Goal: Transaction & Acquisition: Purchase product/service

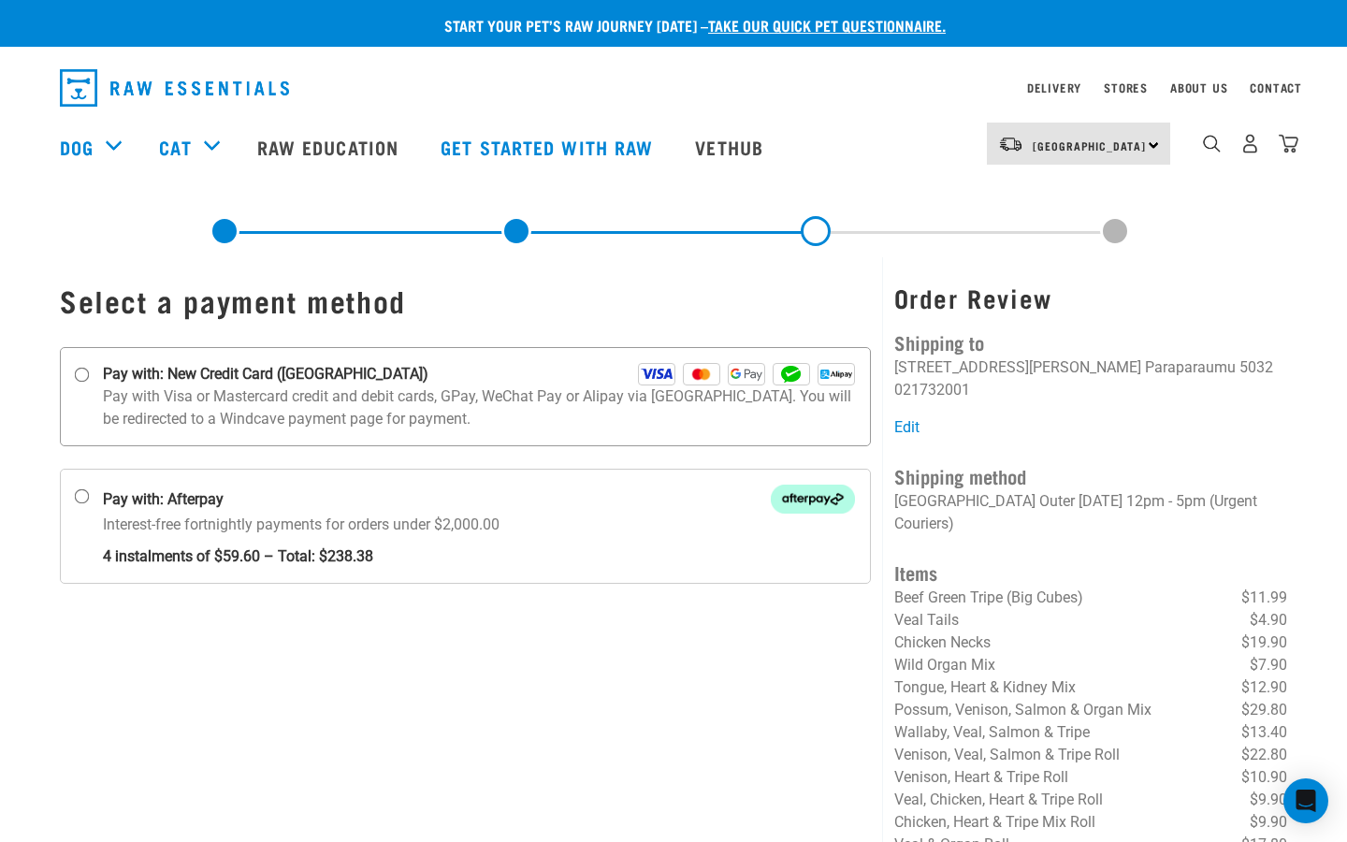
click at [82, 374] on input "Pay with: New Credit Card ([GEOGRAPHIC_DATA])" at bounding box center [82, 375] width 15 height 15
radio input "true"
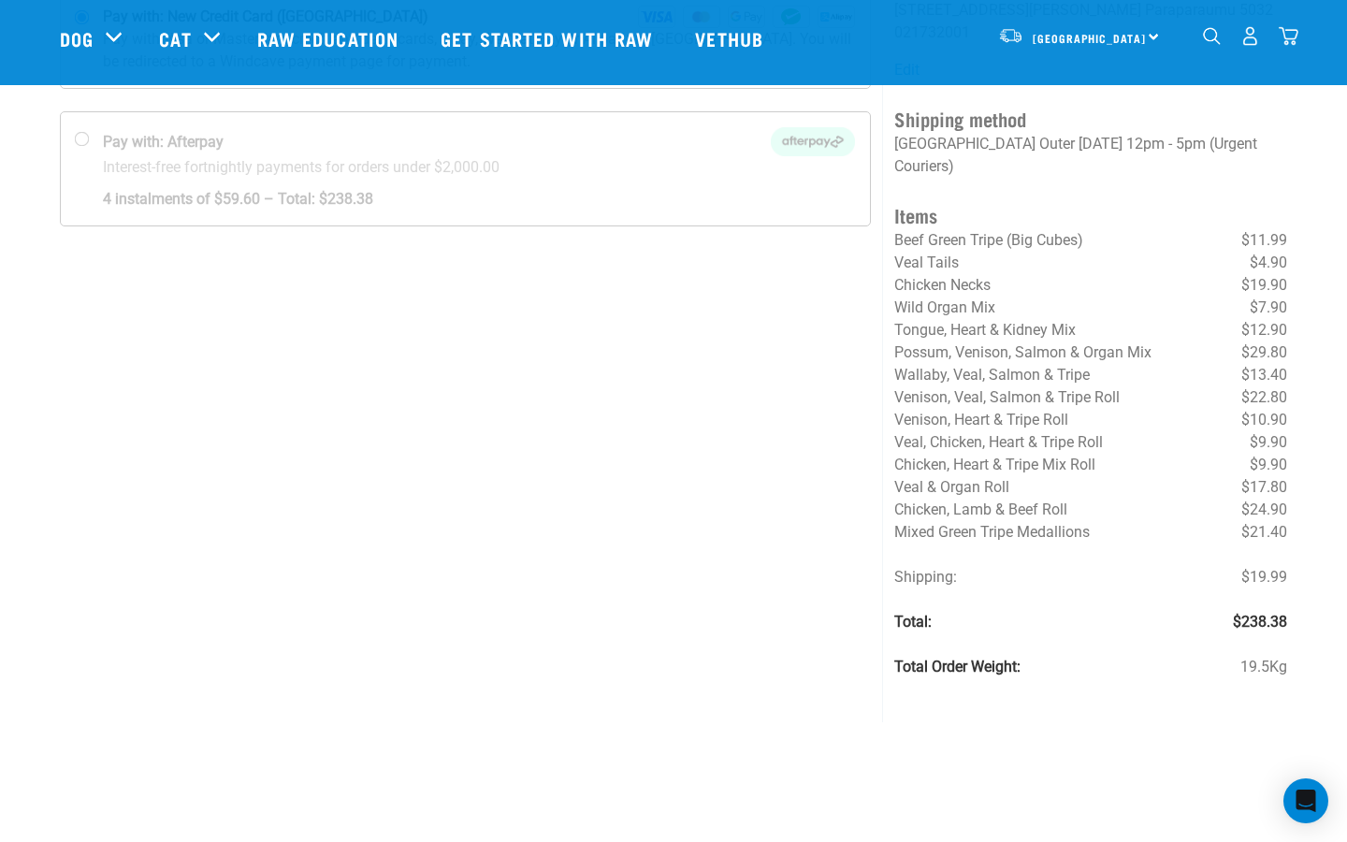
scroll to position [280, 0]
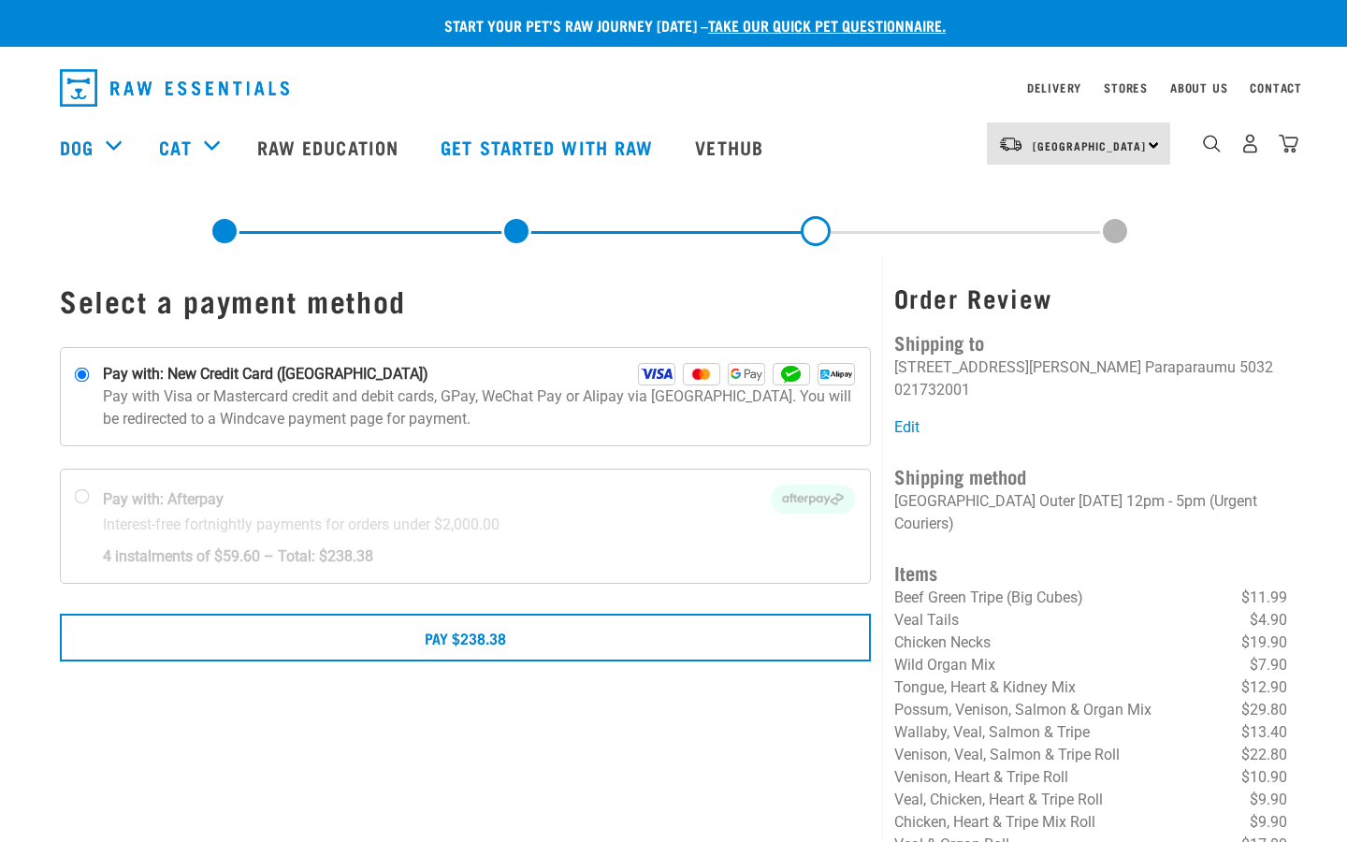
click at [33, 172] on button "delete" at bounding box center [23, 162] width 19 height 19
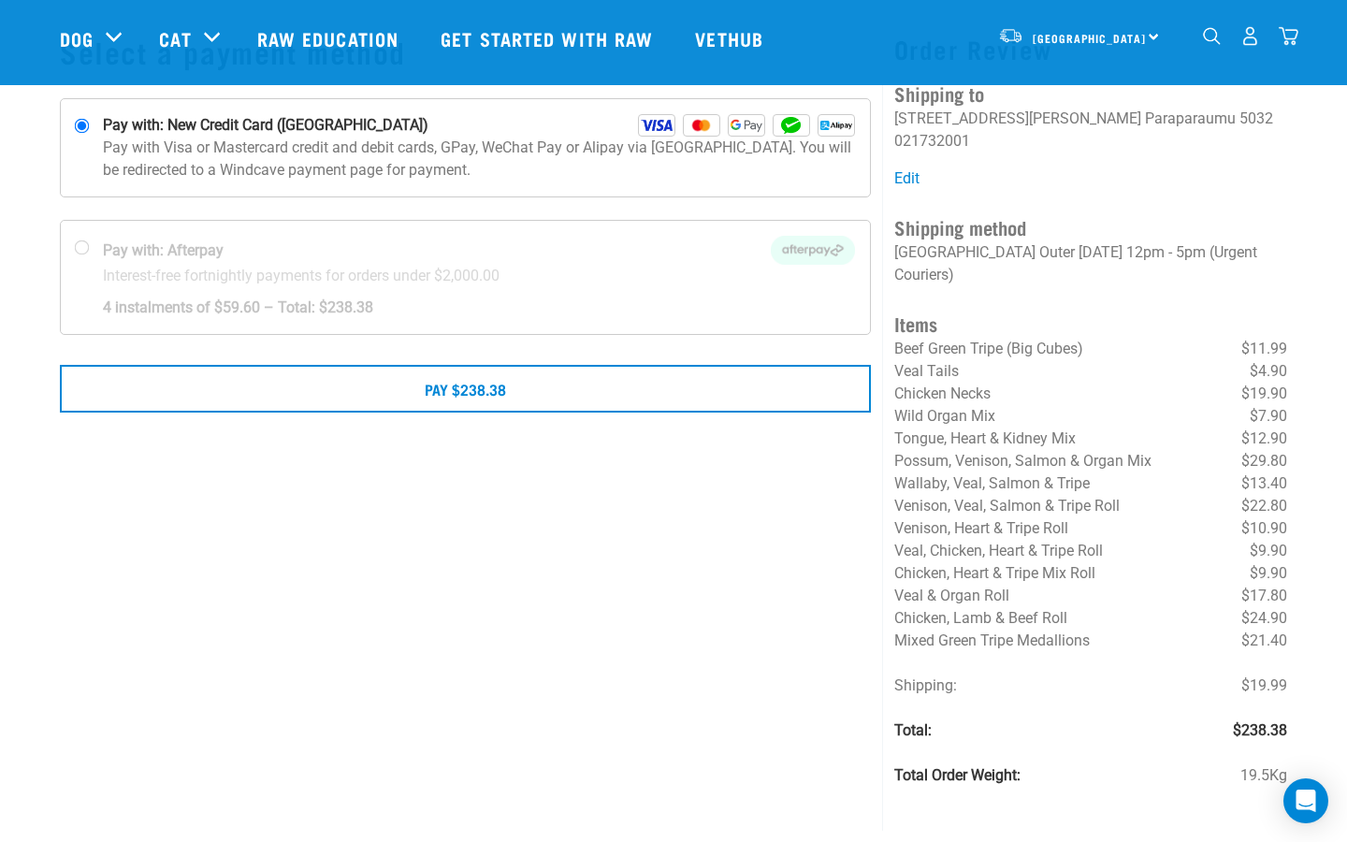
scroll to position [74, 0]
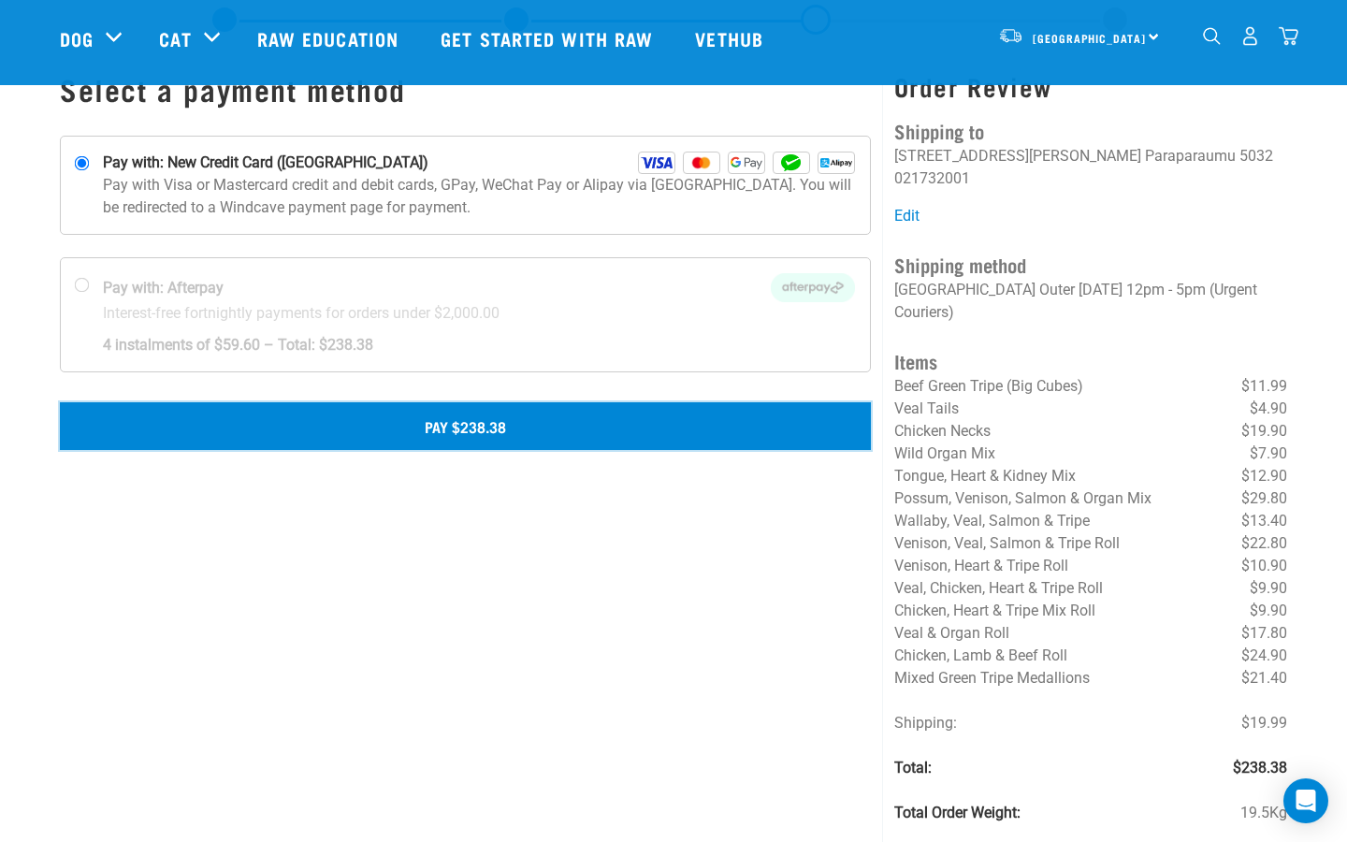
click at [521, 422] on button "Pay $238.38" at bounding box center [465, 425] width 811 height 47
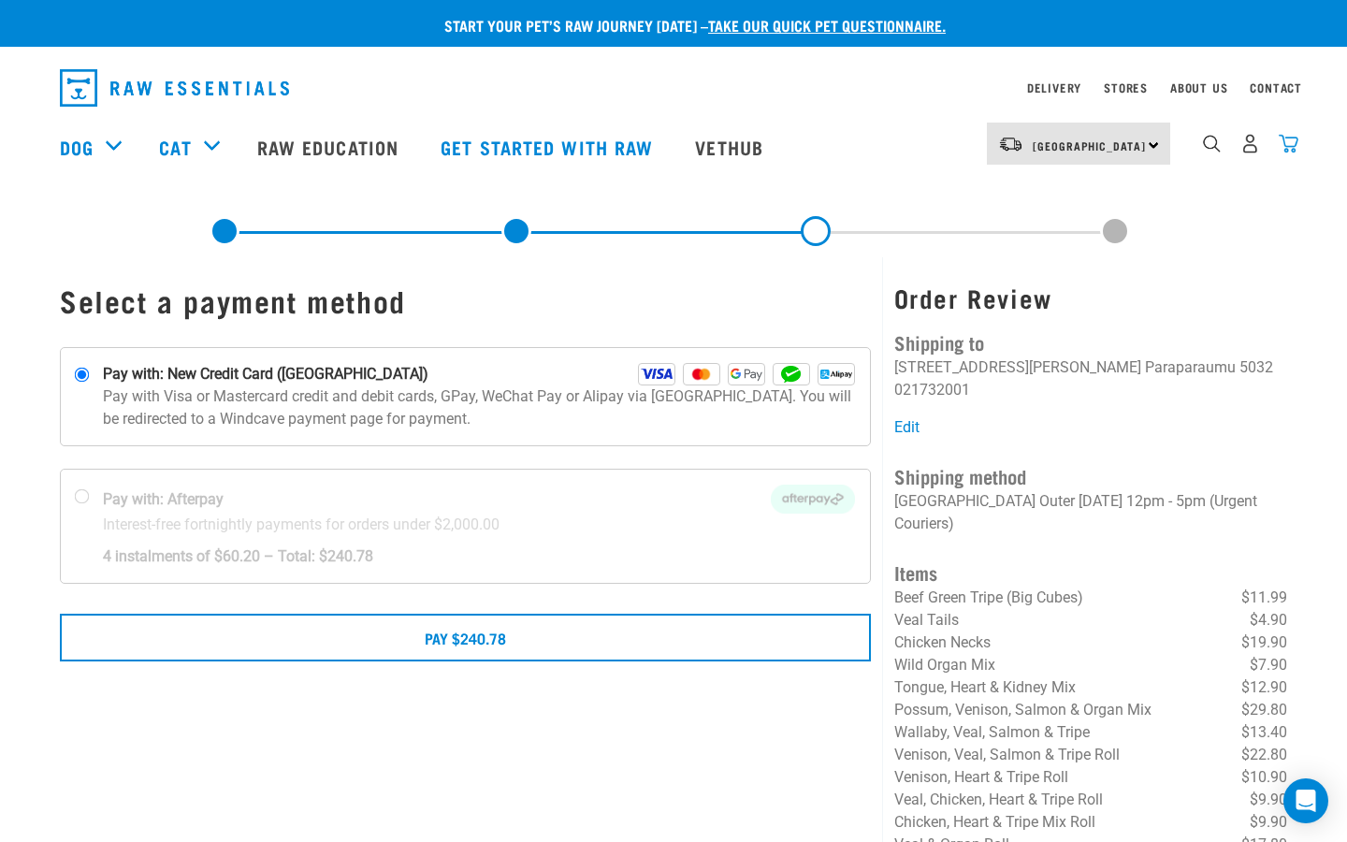
click at [1291, 142] on img "dropdown navigation" at bounding box center [1289, 144] width 20 height 20
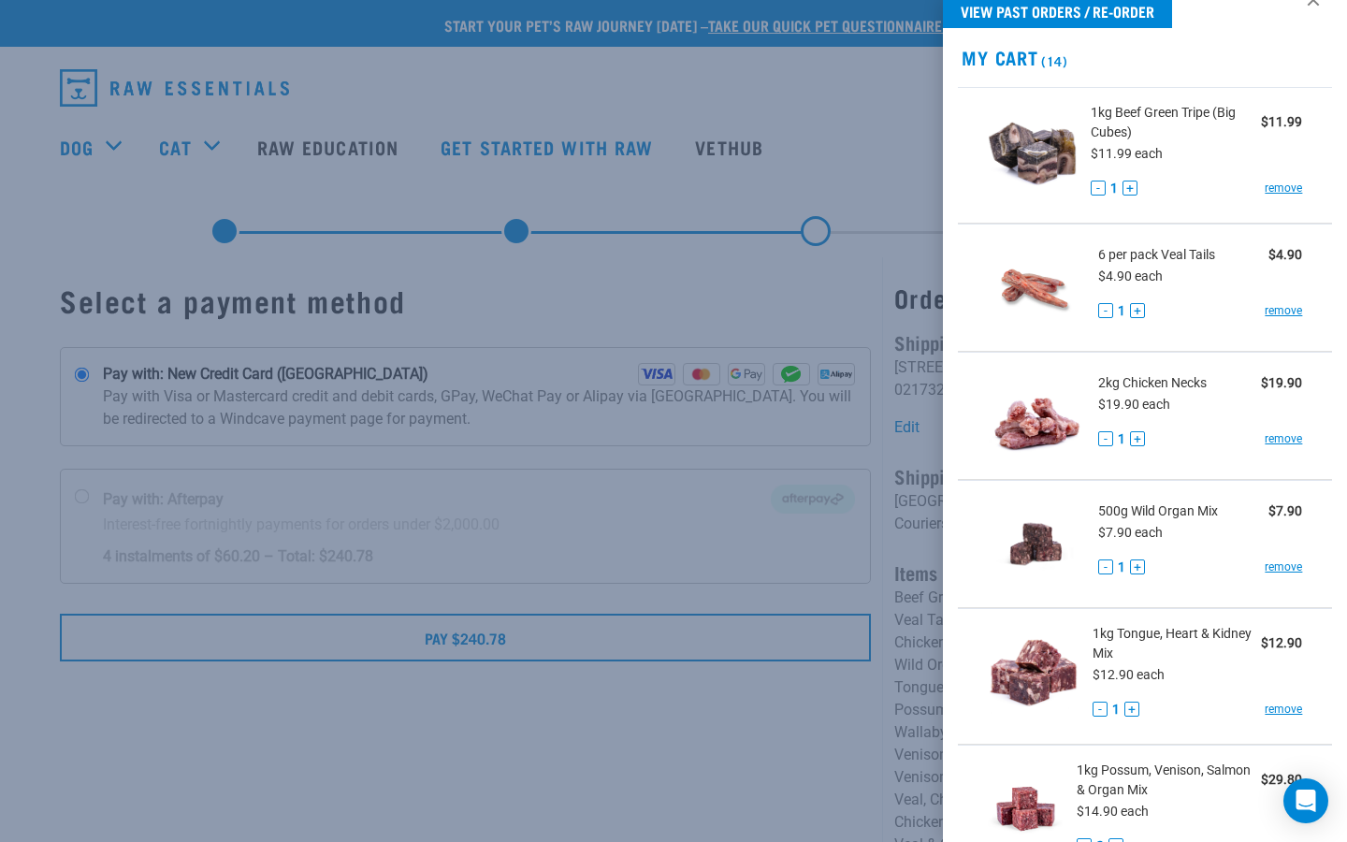
scroll to position [36, 0]
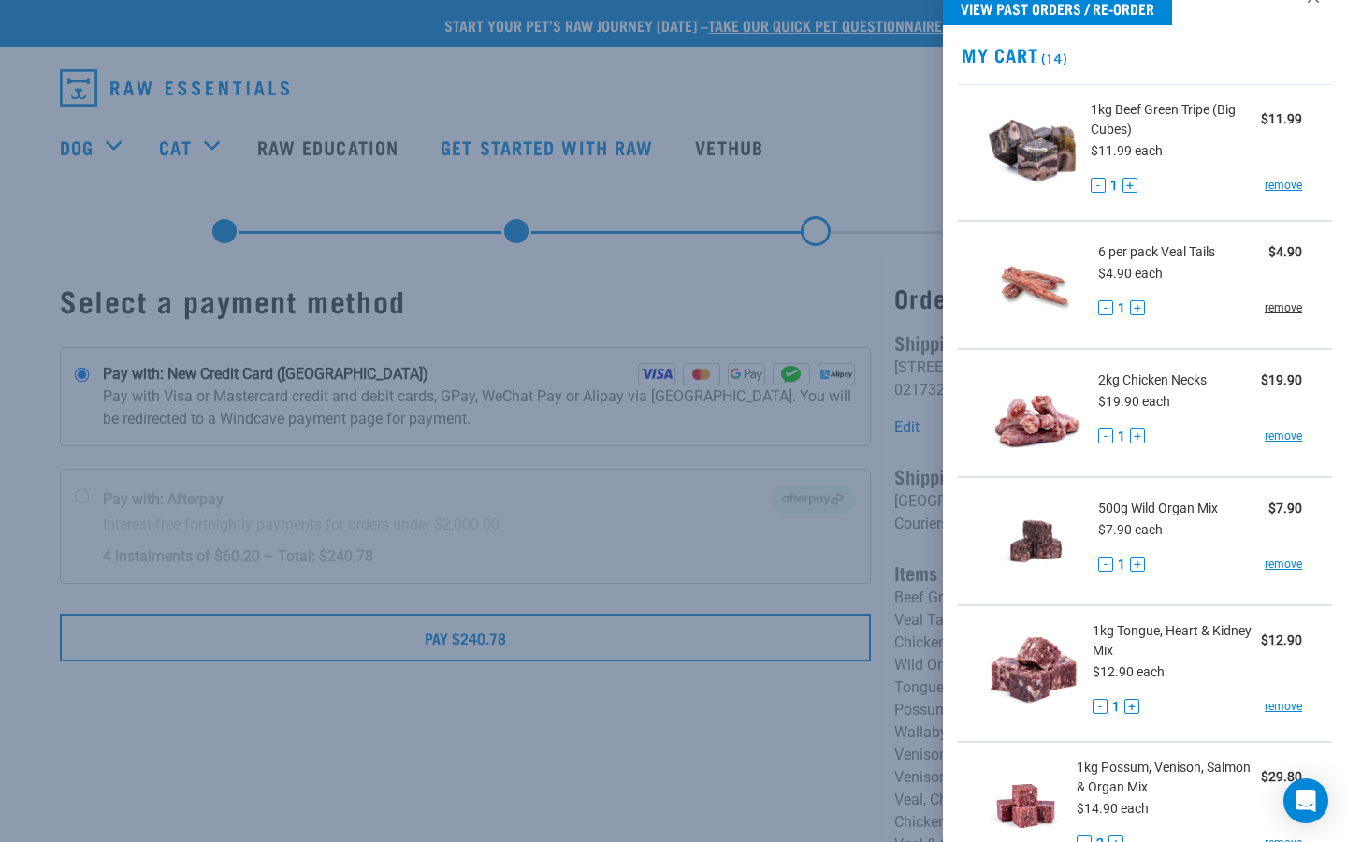
click at [1292, 307] on link "remove" at bounding box center [1283, 307] width 37 height 17
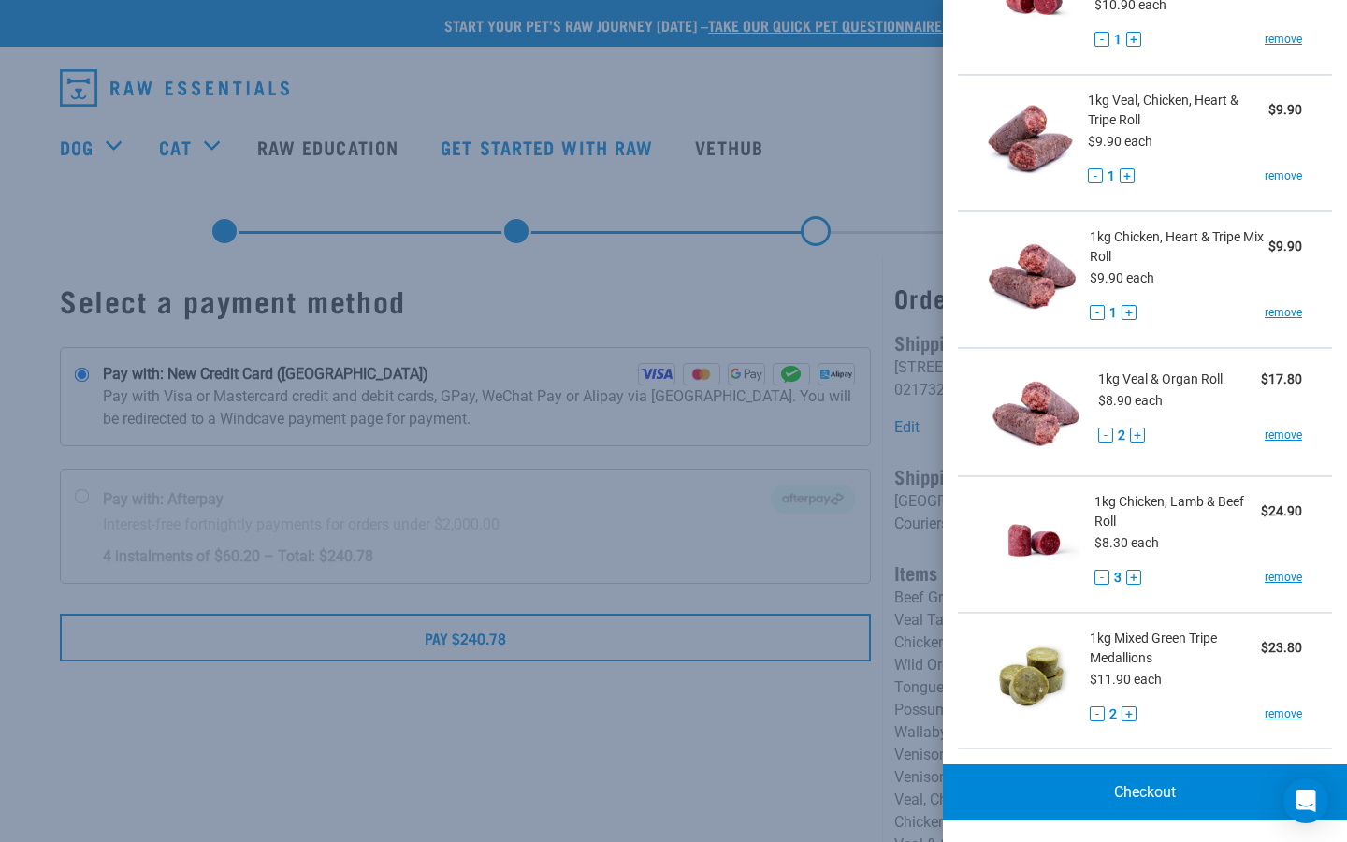
scroll to position [113, 0]
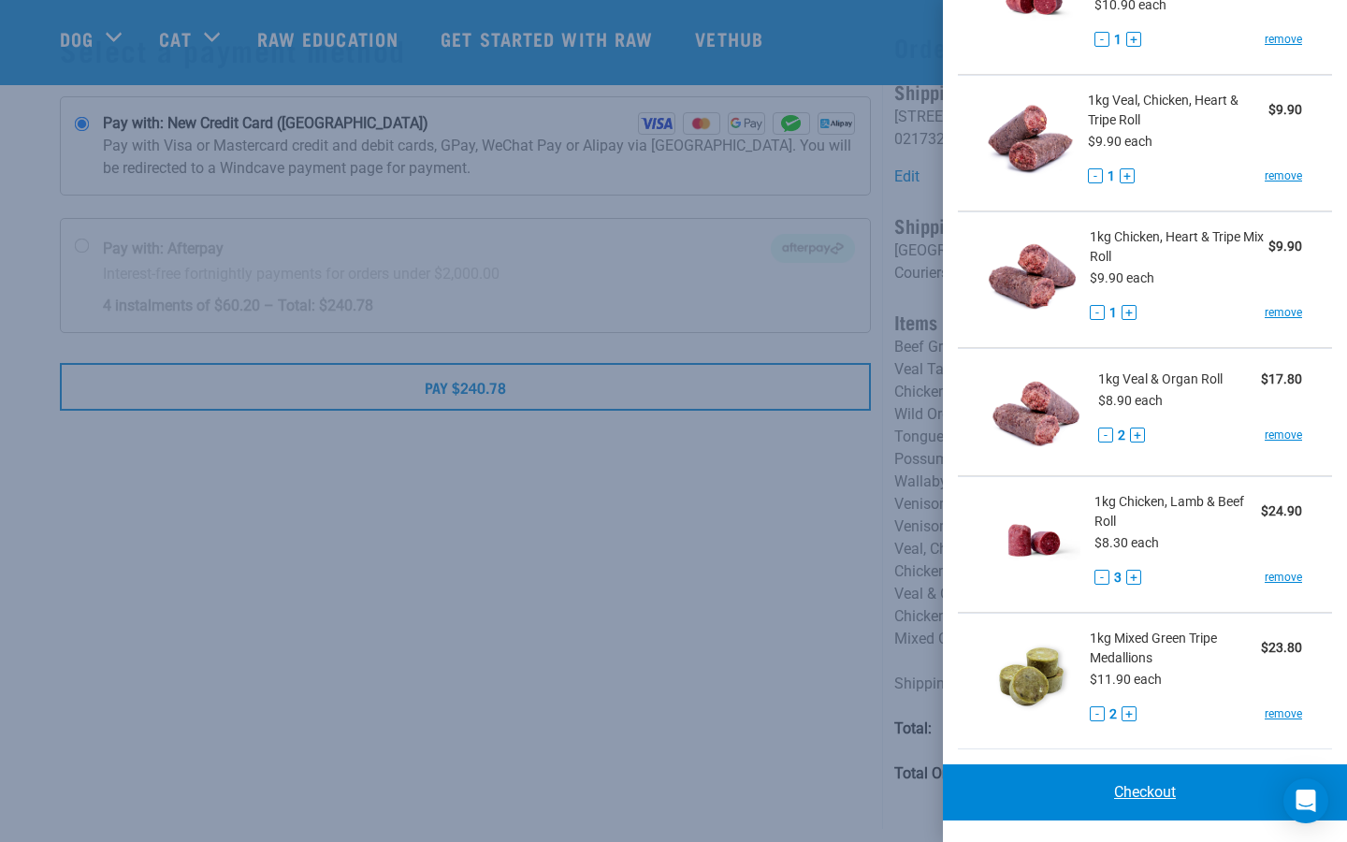
click at [1156, 791] on link "Checkout" at bounding box center [1145, 792] width 404 height 56
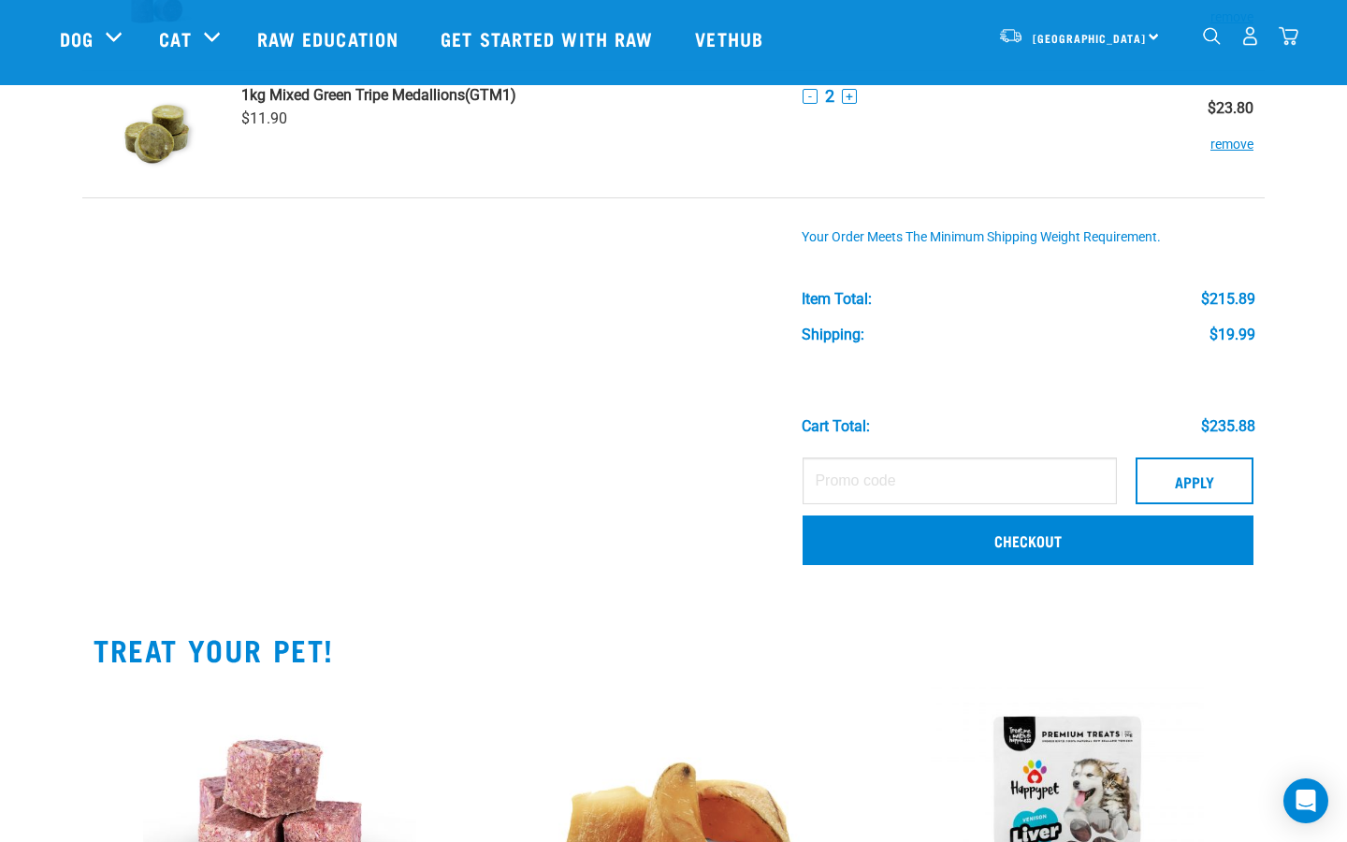
scroll to position [1609, 0]
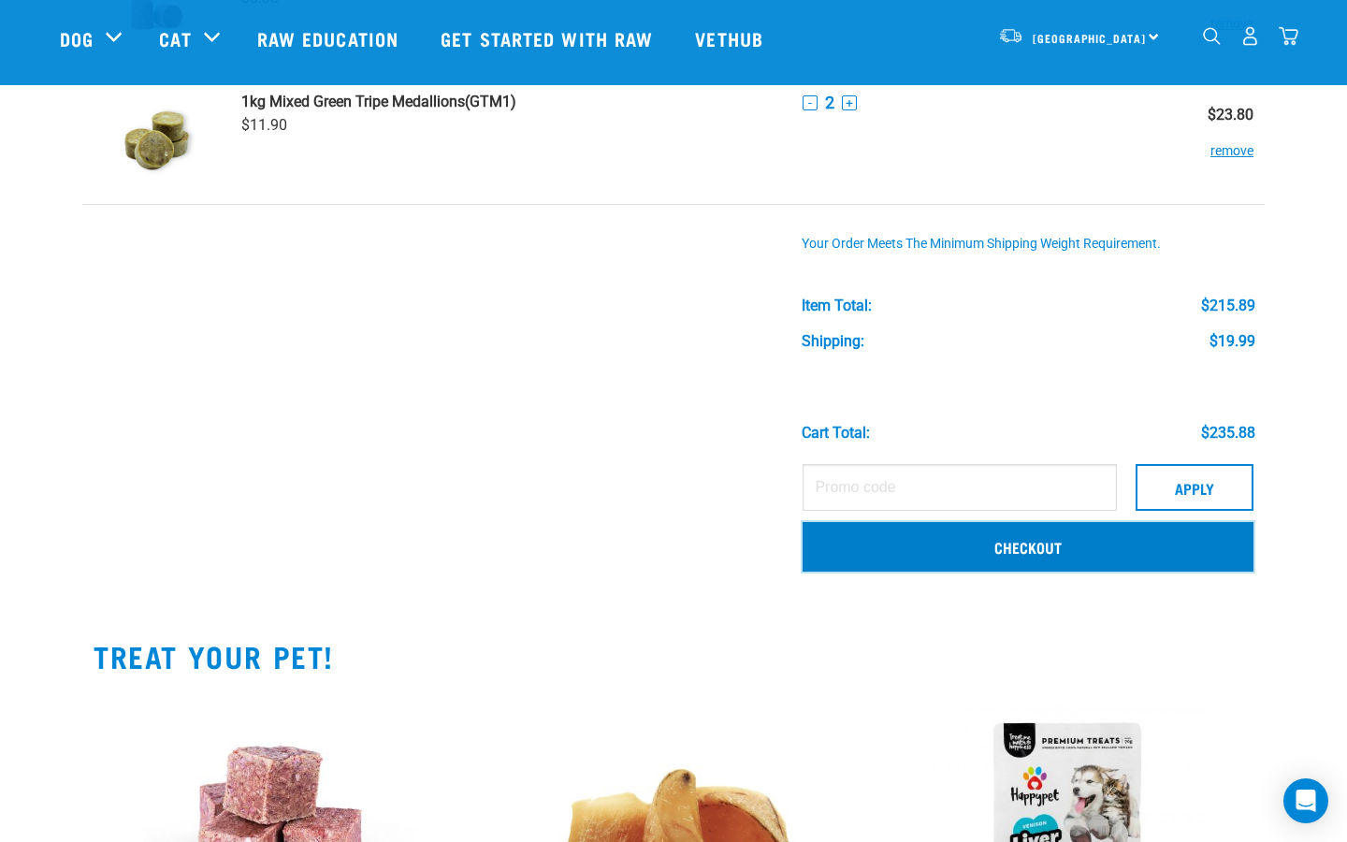
click at [982, 549] on link "Checkout" at bounding box center [1028, 546] width 451 height 49
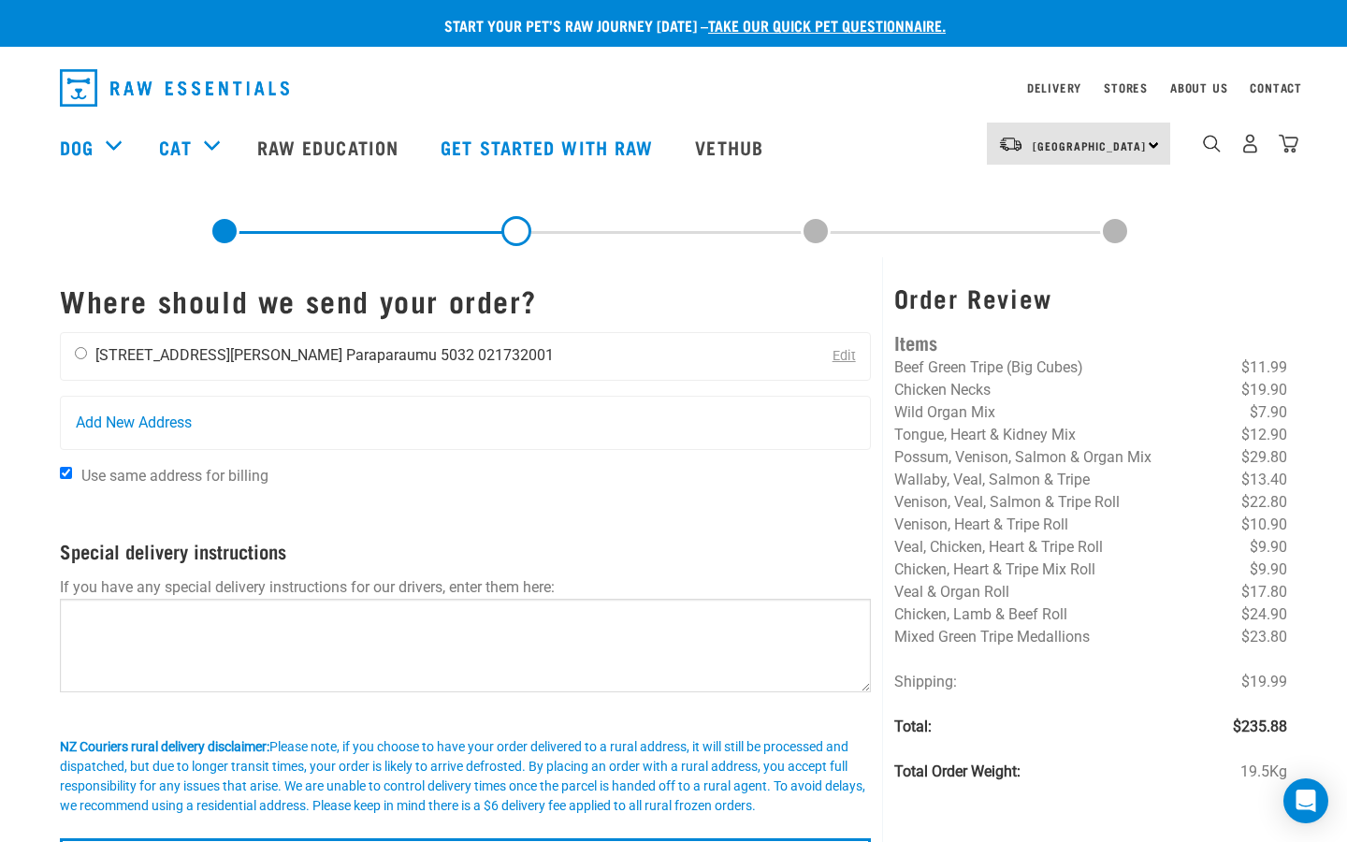
click at [80, 349] on input "radio" at bounding box center [81, 353] width 12 height 12
radio input "true"
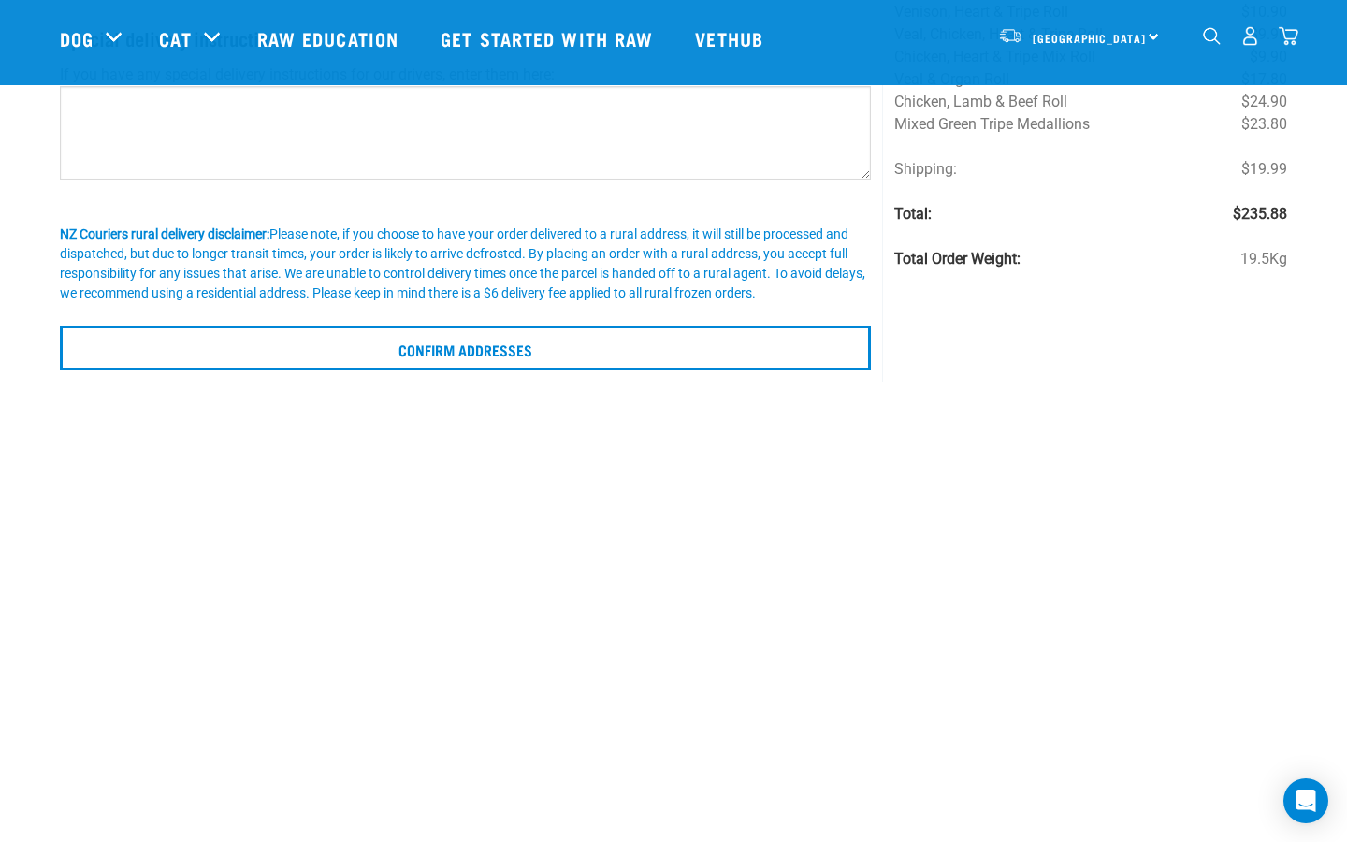
scroll to position [347, 0]
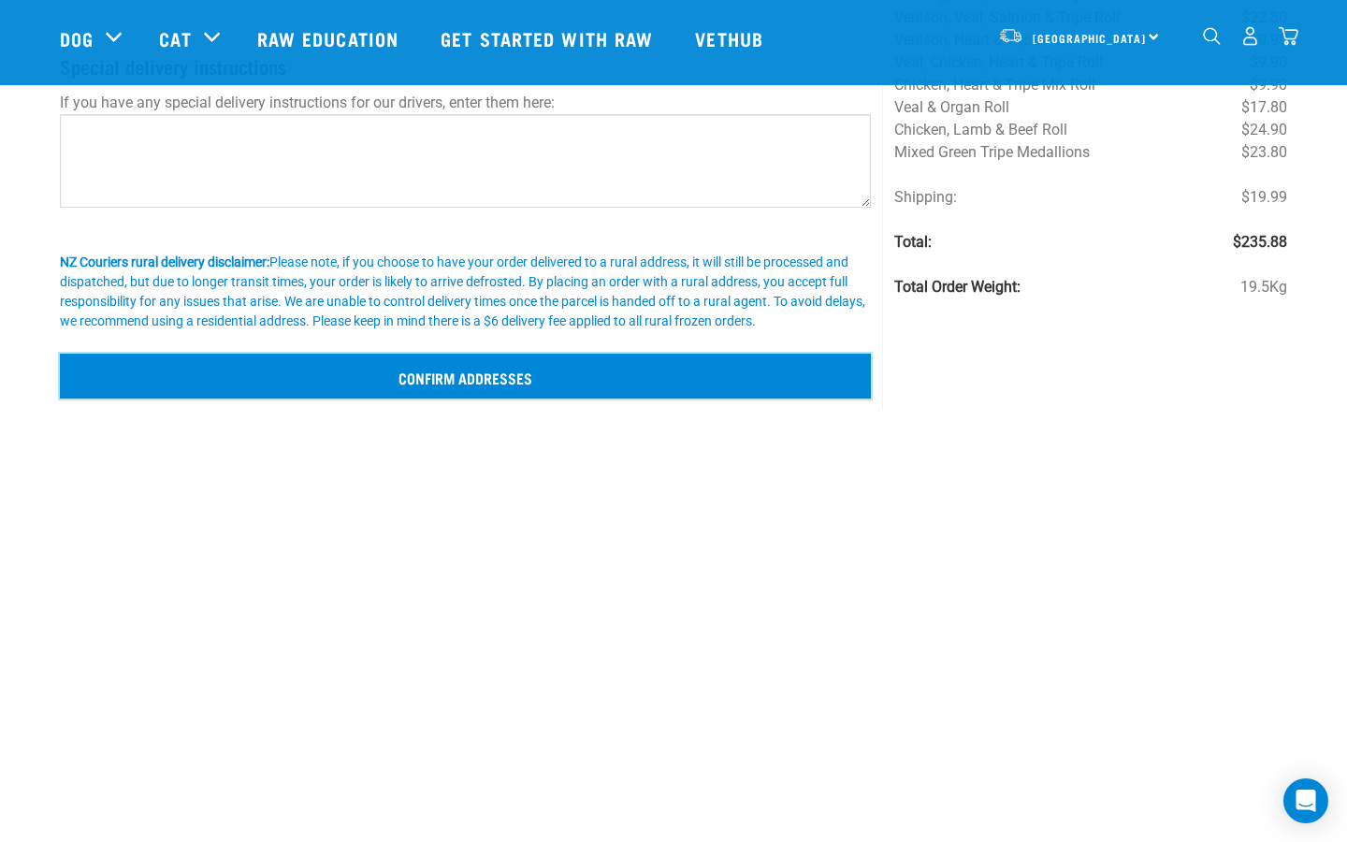
click at [518, 380] on input "Confirm addresses" at bounding box center [465, 376] width 811 height 45
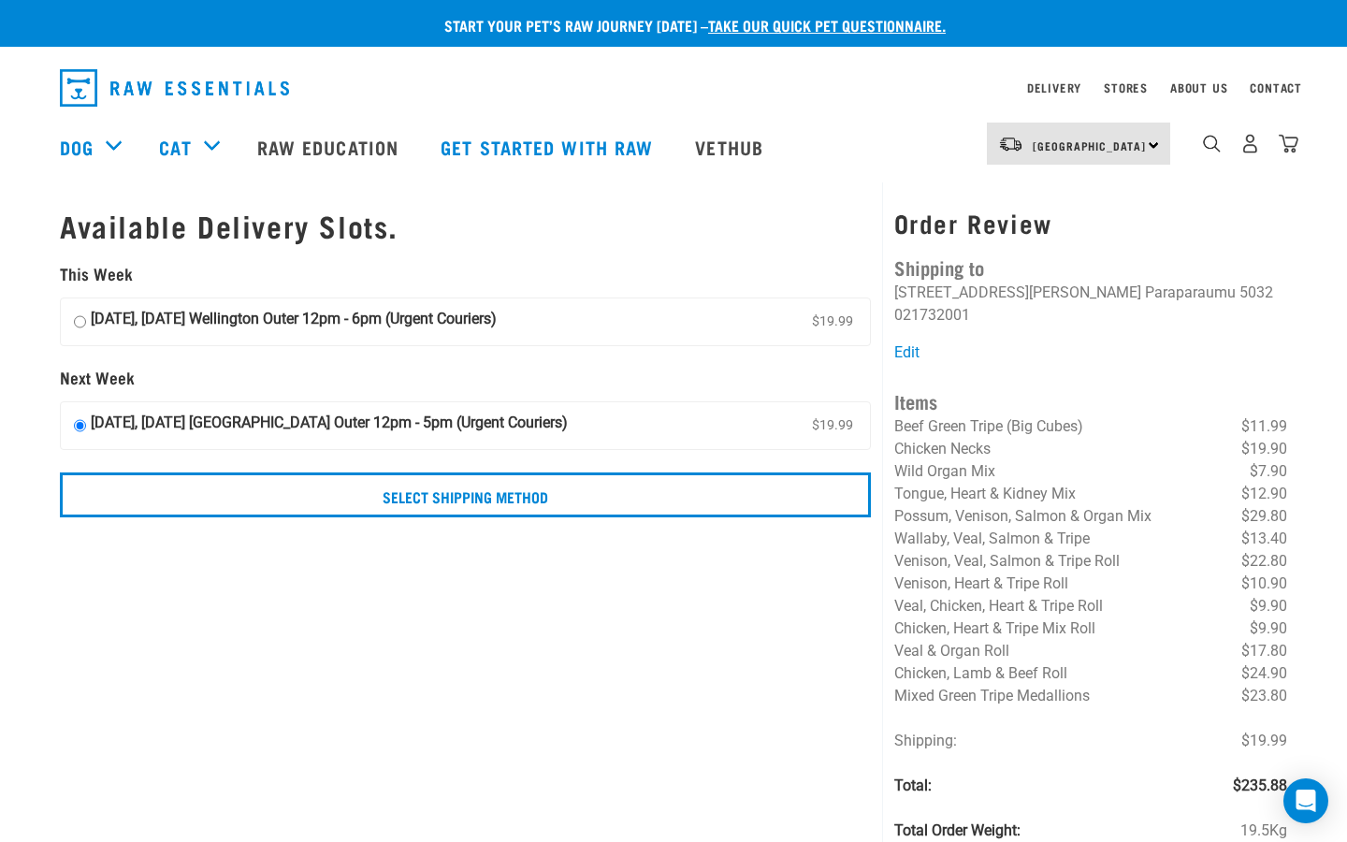
click at [80, 319] on input "07 September, Sunday Wellington Outer 12pm - 6pm (Urgent Couriers) $19.99" at bounding box center [80, 322] width 12 height 28
radio input "true"
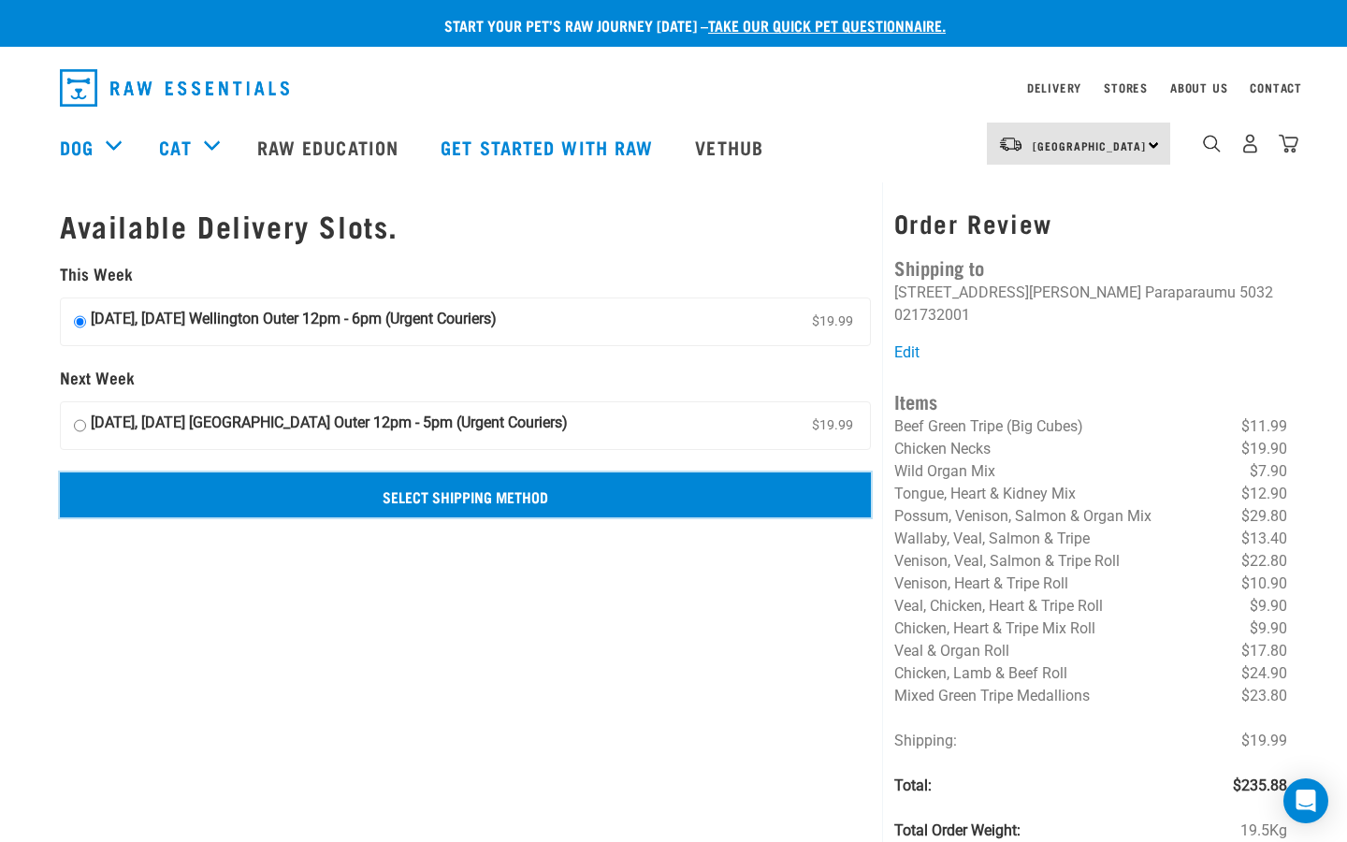
click at [341, 489] on input "Select Shipping Method" at bounding box center [465, 494] width 811 height 45
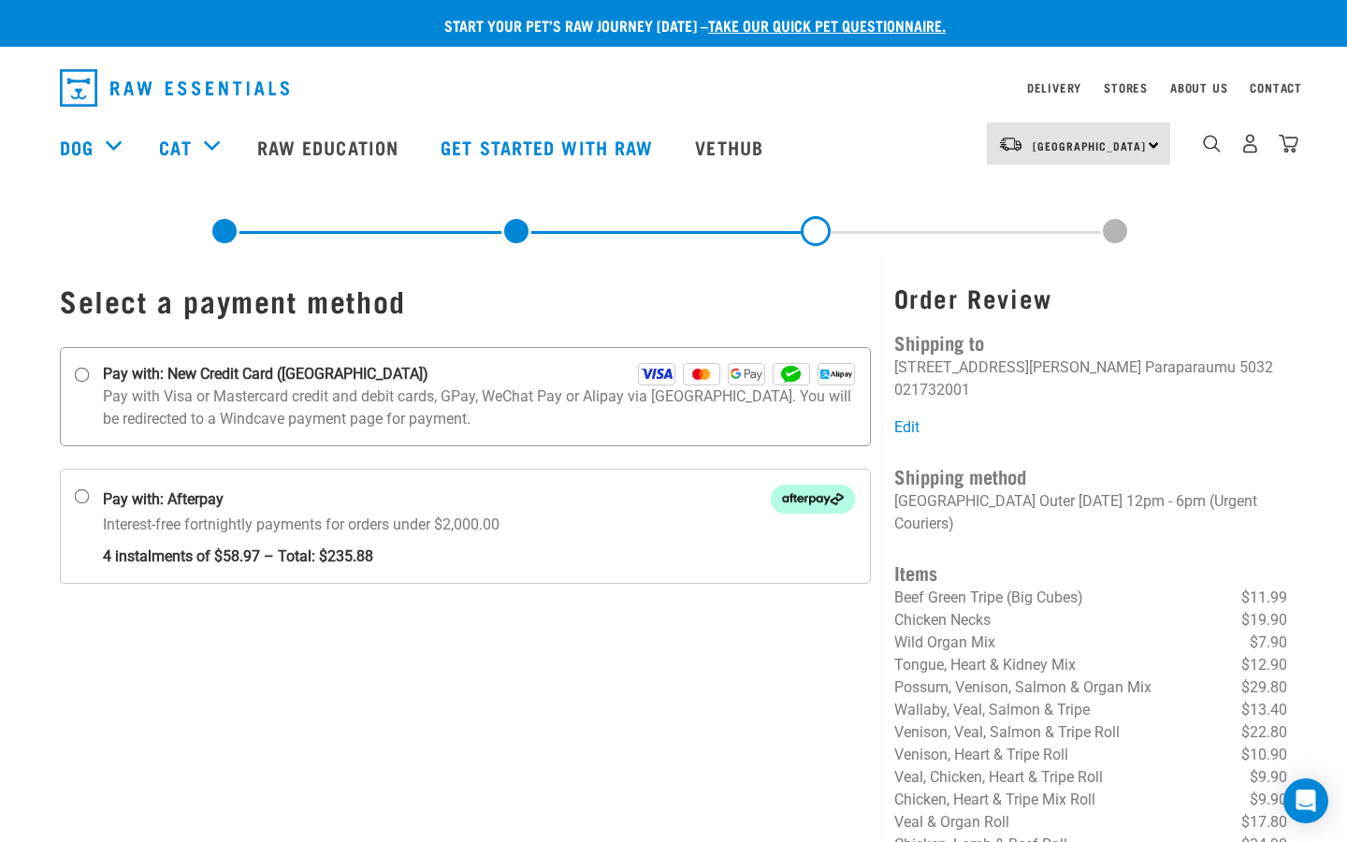
click at [233, 373] on strong "Pay with: New Credit Card ([GEOGRAPHIC_DATA])" at bounding box center [266, 374] width 326 height 22
click at [90, 373] on input "Pay with: New Credit Card ([GEOGRAPHIC_DATA])" at bounding box center [82, 375] width 15 height 15
radio input "true"
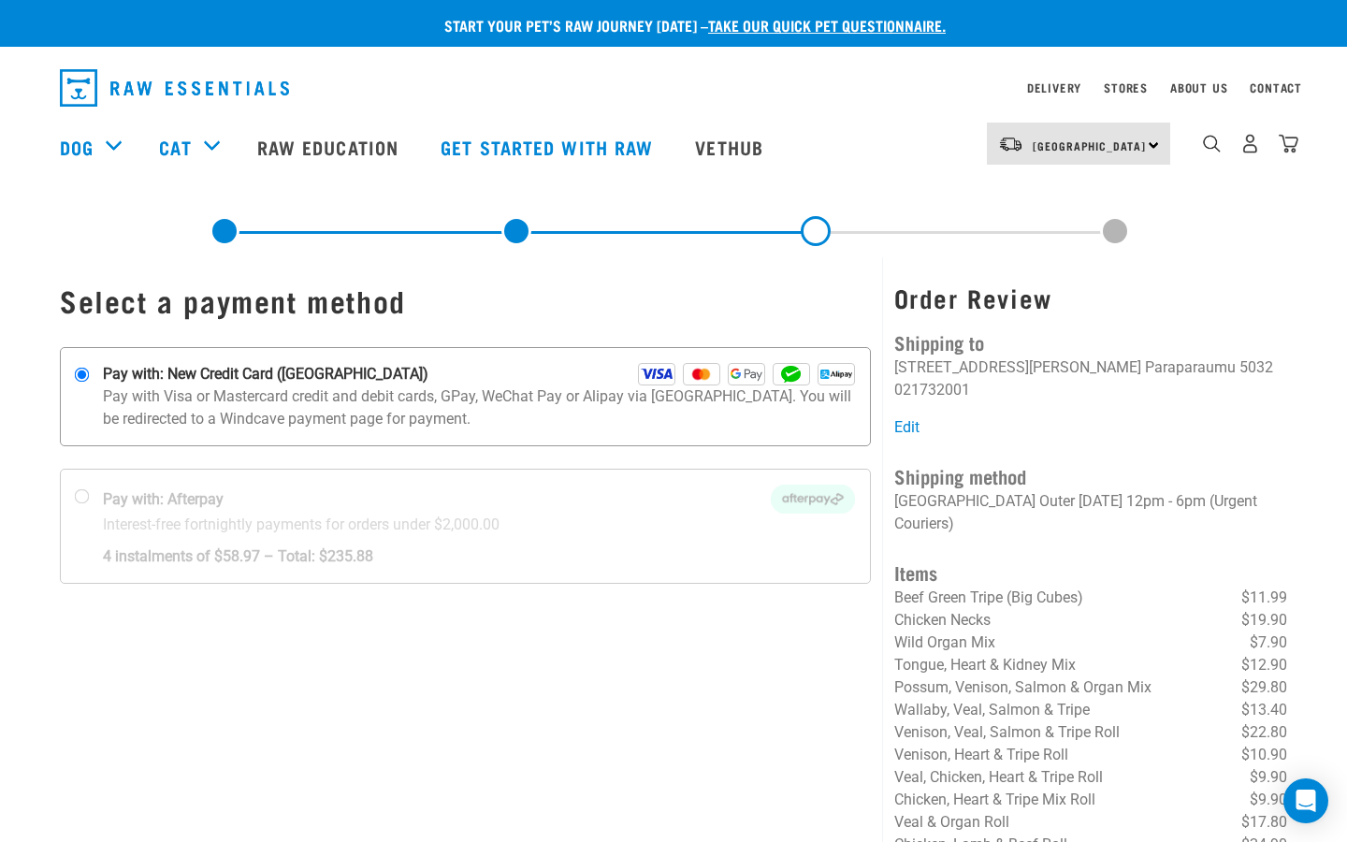
click at [647, 371] on img at bounding box center [656, 374] width 37 height 22
click at [90, 371] on input "Pay with: New Credit Card ([GEOGRAPHIC_DATA])" at bounding box center [82, 375] width 15 height 15
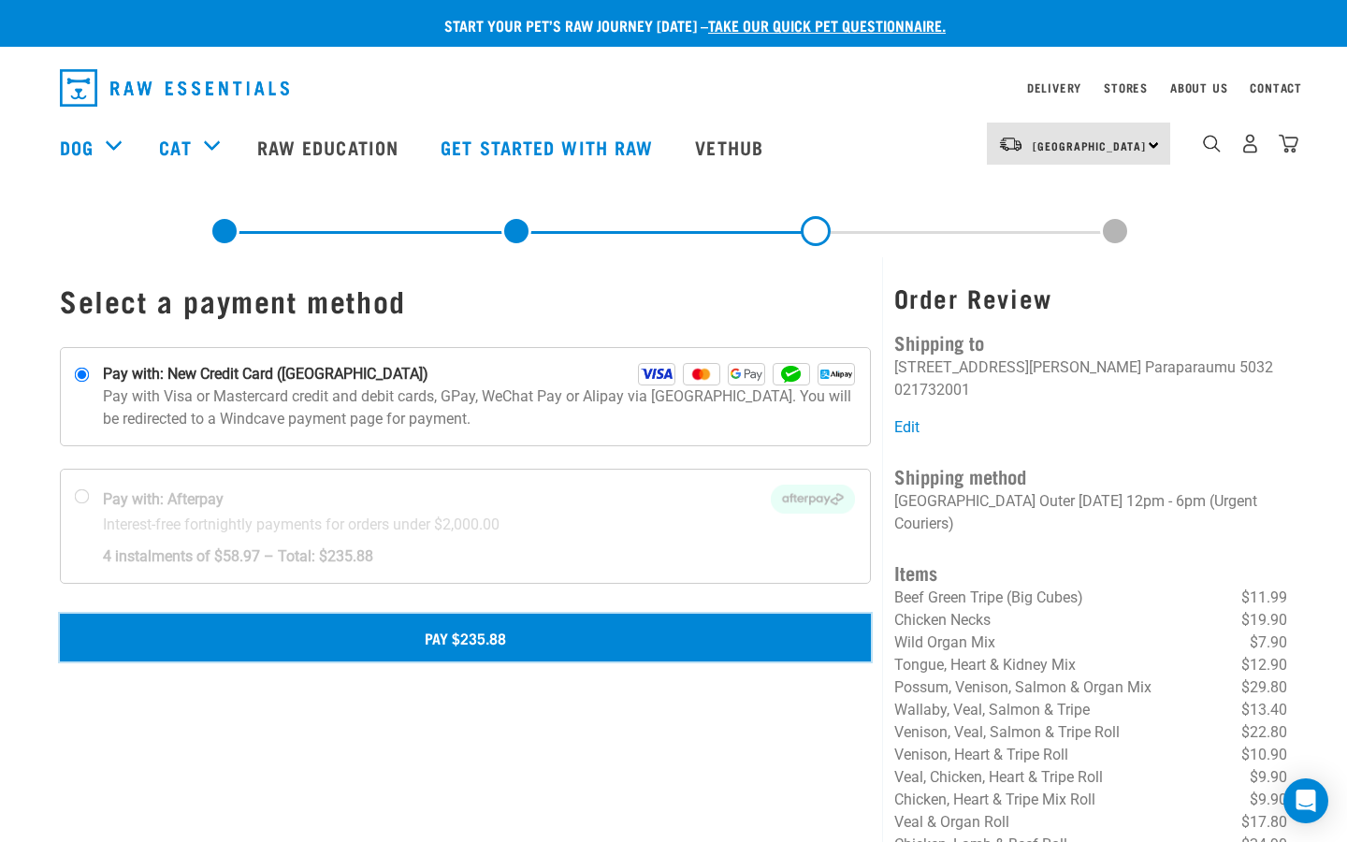
click at [496, 631] on button "Pay $235.88" at bounding box center [465, 637] width 811 height 47
